Goal: Task Accomplishment & Management: Use online tool/utility

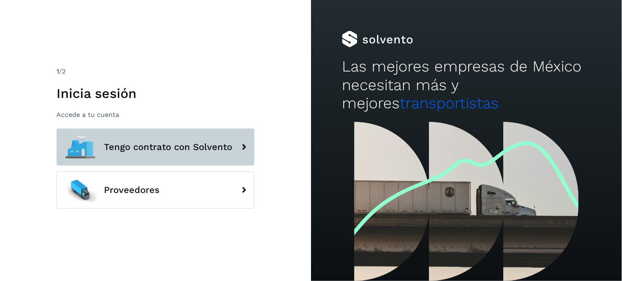
click at [203, 143] on span "Tengo contrato con Solvento" at bounding box center [168, 147] width 128 height 10
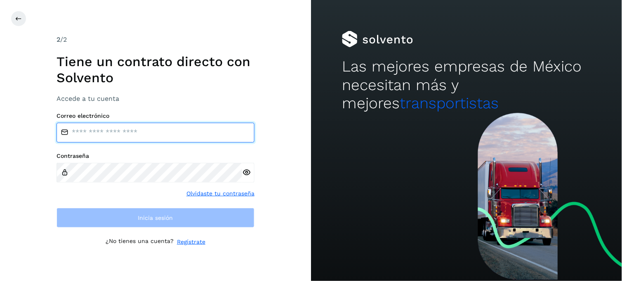
type input "**********"
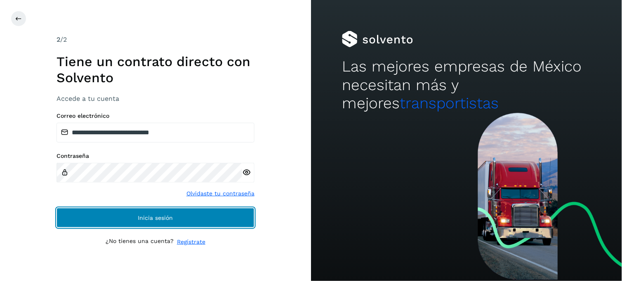
click at [168, 215] on span "Inicia sesión" at bounding box center [155, 218] width 35 height 6
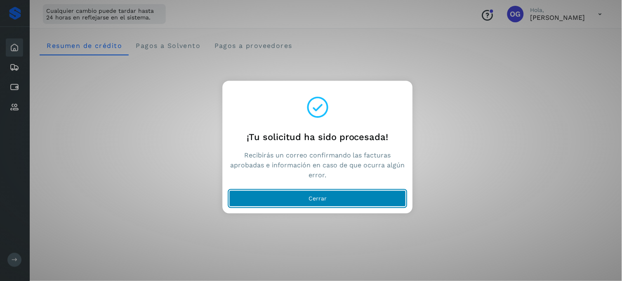
click at [332, 196] on button "Cerrar" at bounding box center [318, 198] width 177 height 17
